Goal: Information Seeking & Learning: Learn about a topic

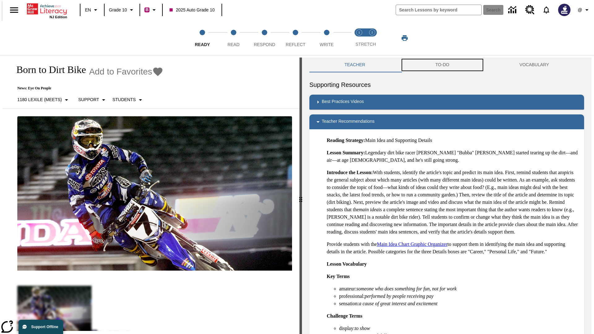
click at [443, 65] on button "TO-DO" at bounding box center [442, 65] width 84 height 15
